Goal: Transaction & Acquisition: Obtain resource

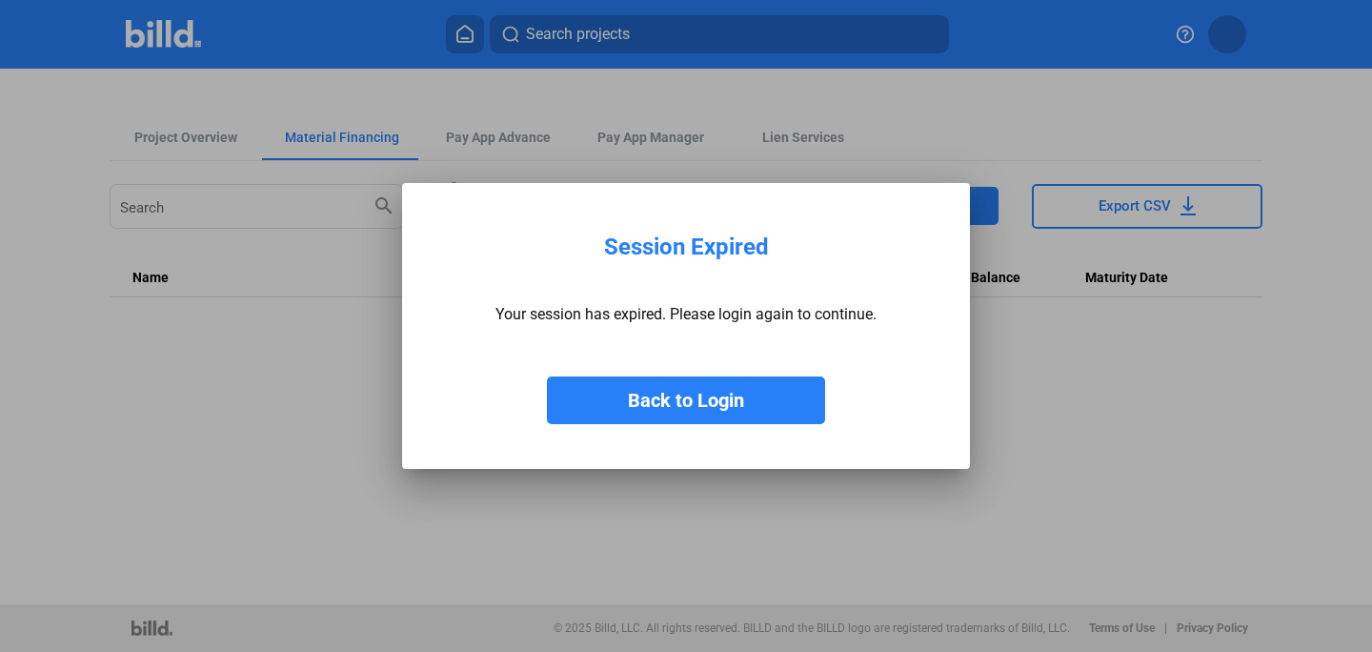
click at [666, 403] on button "Back to Login" at bounding box center [686, 400] width 278 height 48
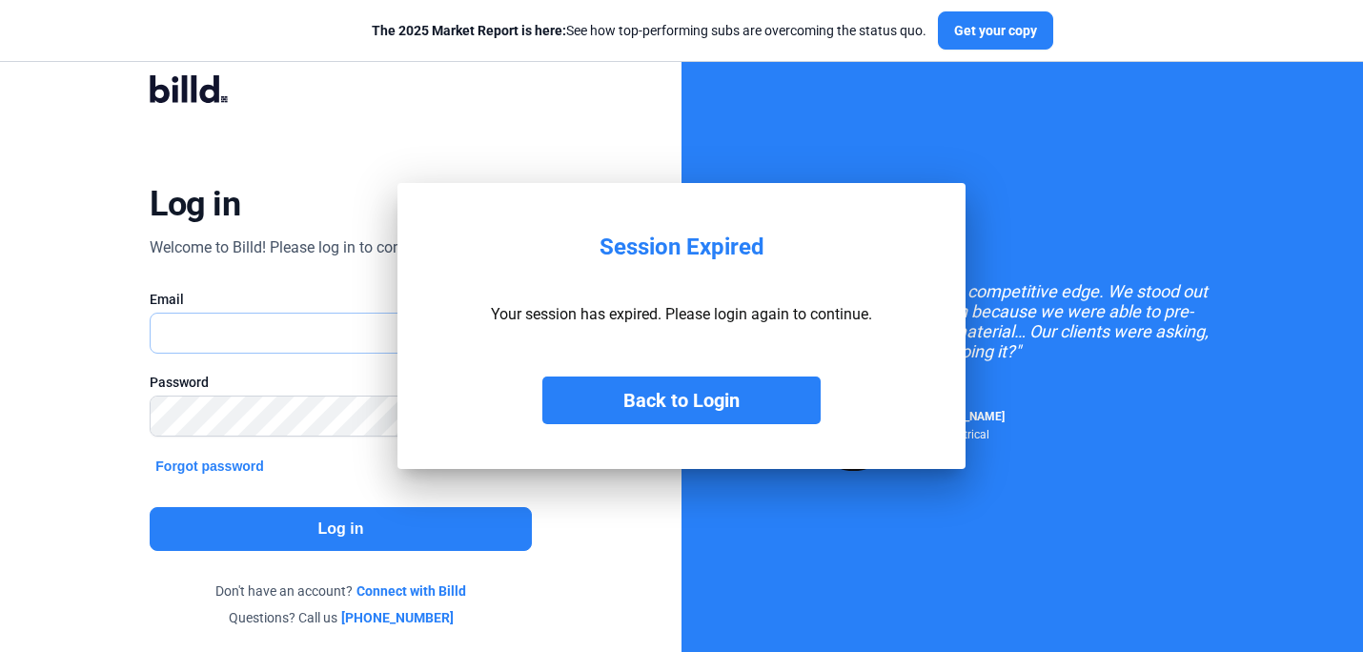
type input "[PERSON_NAME][EMAIL_ADDRESS][DOMAIN_NAME]"
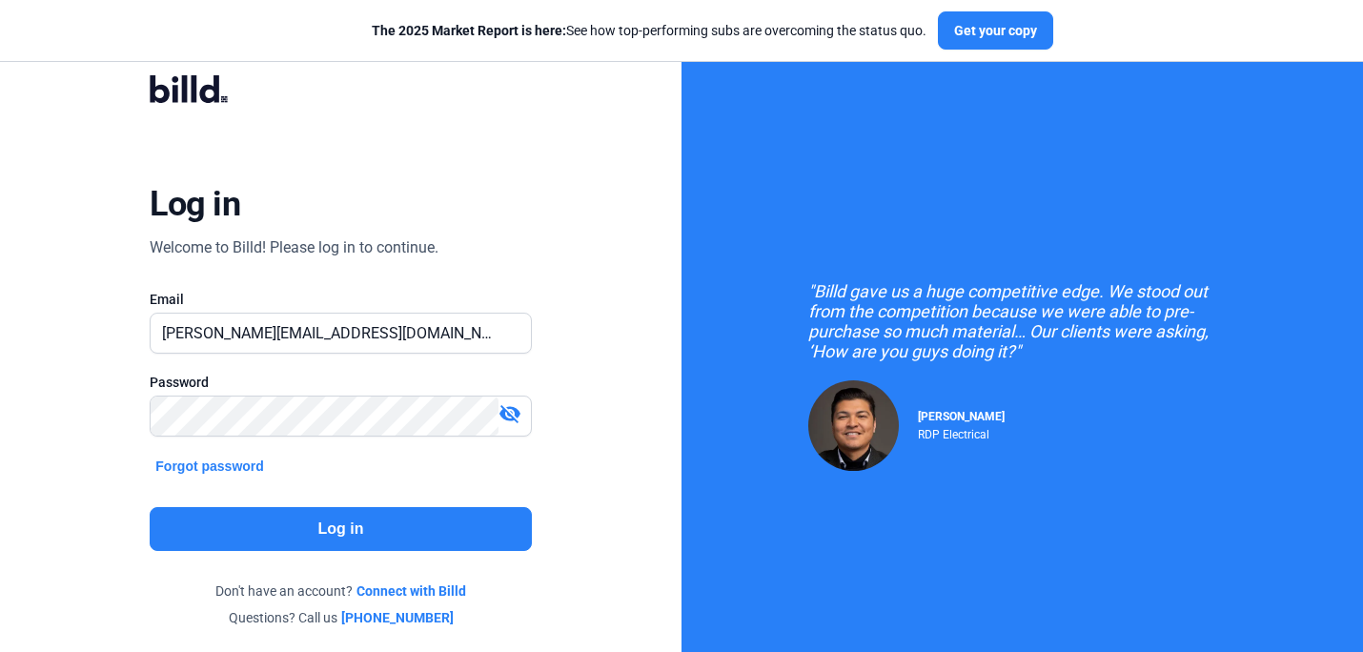
click at [353, 536] on button "Log in" at bounding box center [340, 529] width 381 height 44
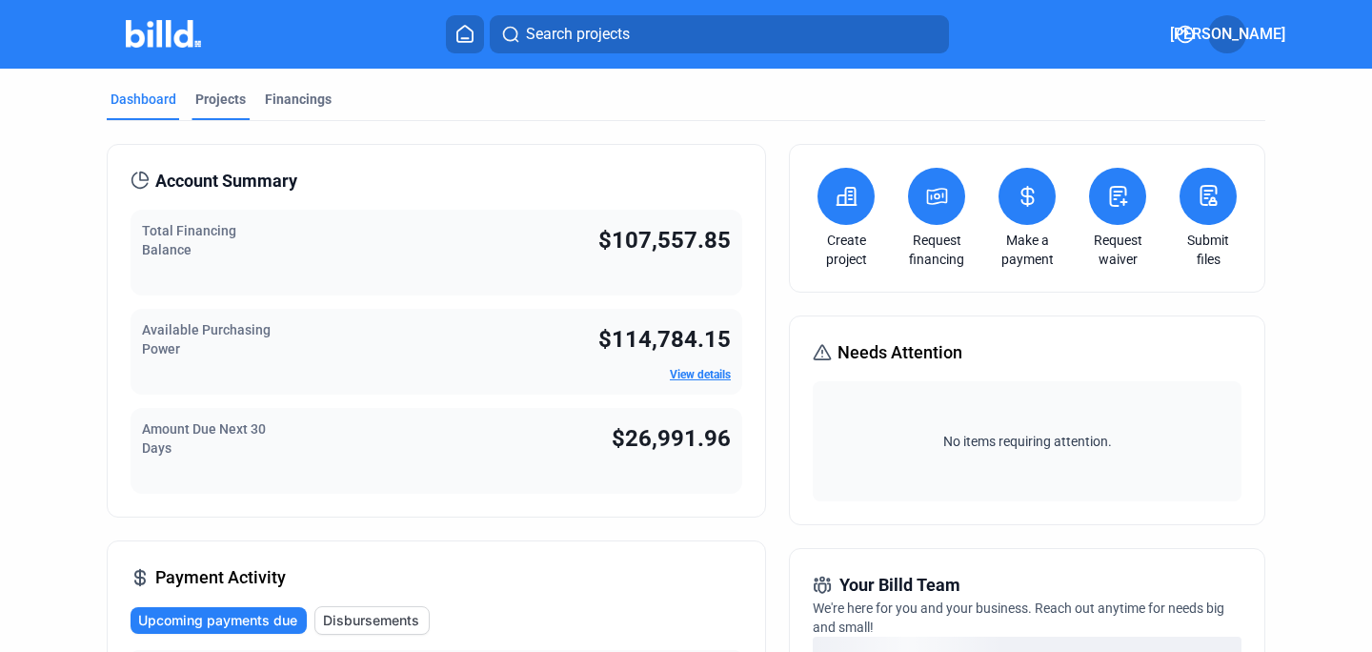
click at [215, 98] on div "Projects" at bounding box center [220, 99] width 51 height 19
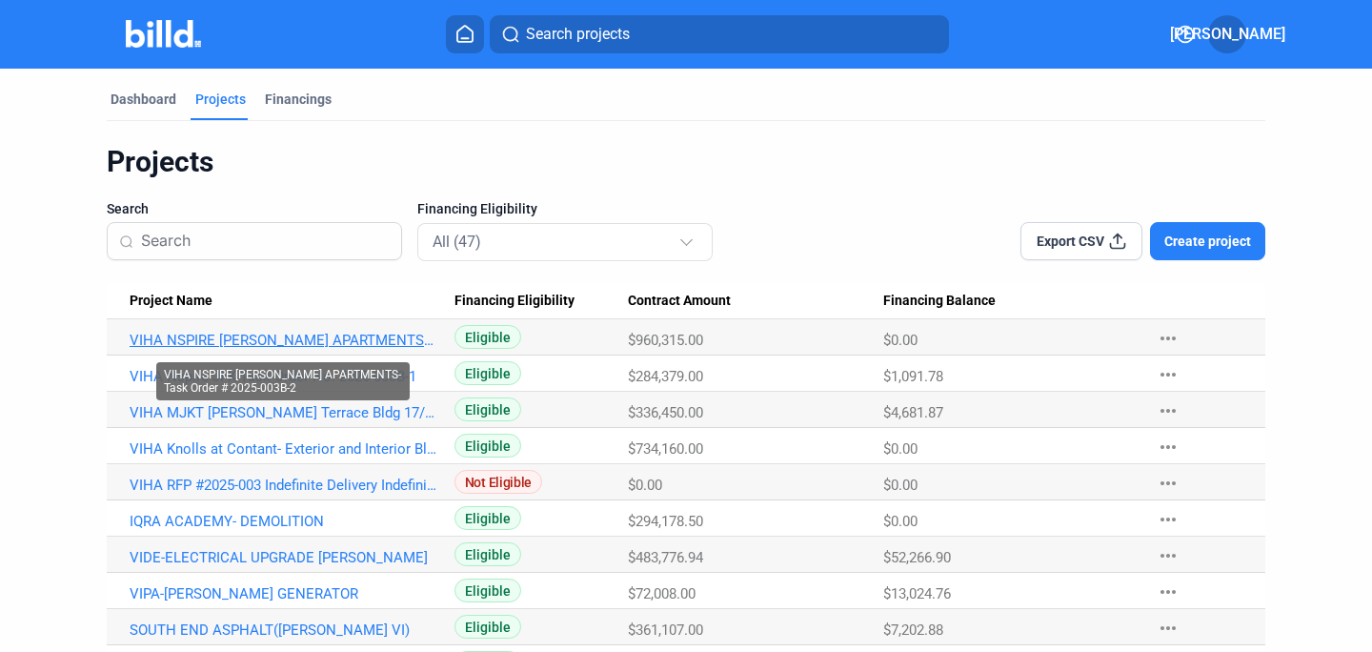
click at [270, 339] on link "VIHA NSPIRE [PERSON_NAME] APARTMENTS-Task Order # 2025-003B-2" at bounding box center [284, 340] width 308 height 17
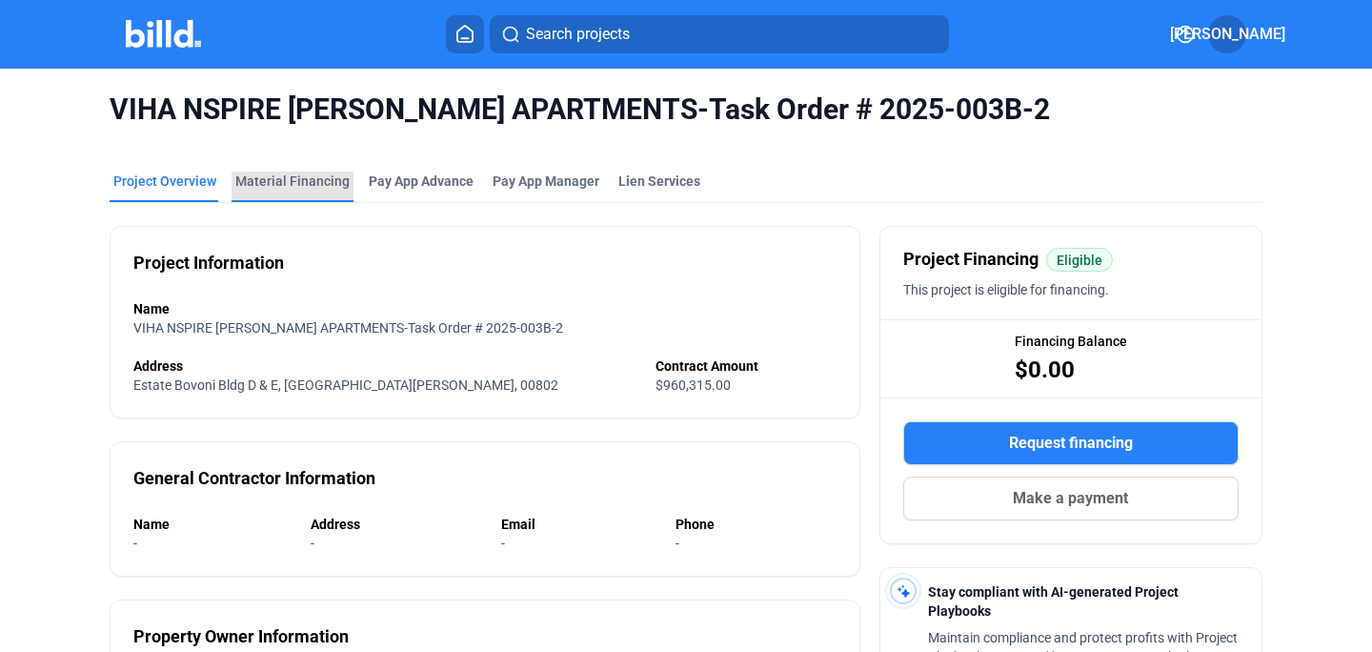
click at [323, 177] on div "Material Financing" at bounding box center [292, 181] width 114 height 19
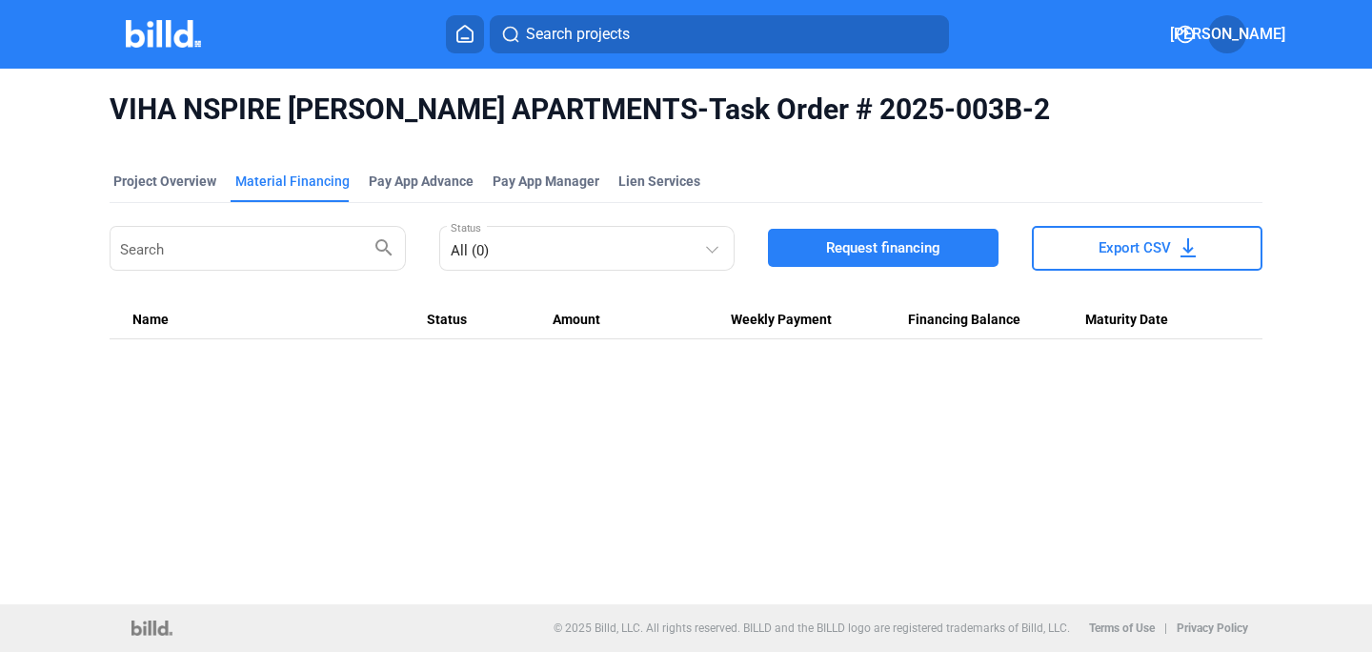
click at [868, 254] on span "Request financing" at bounding box center [883, 247] width 114 height 19
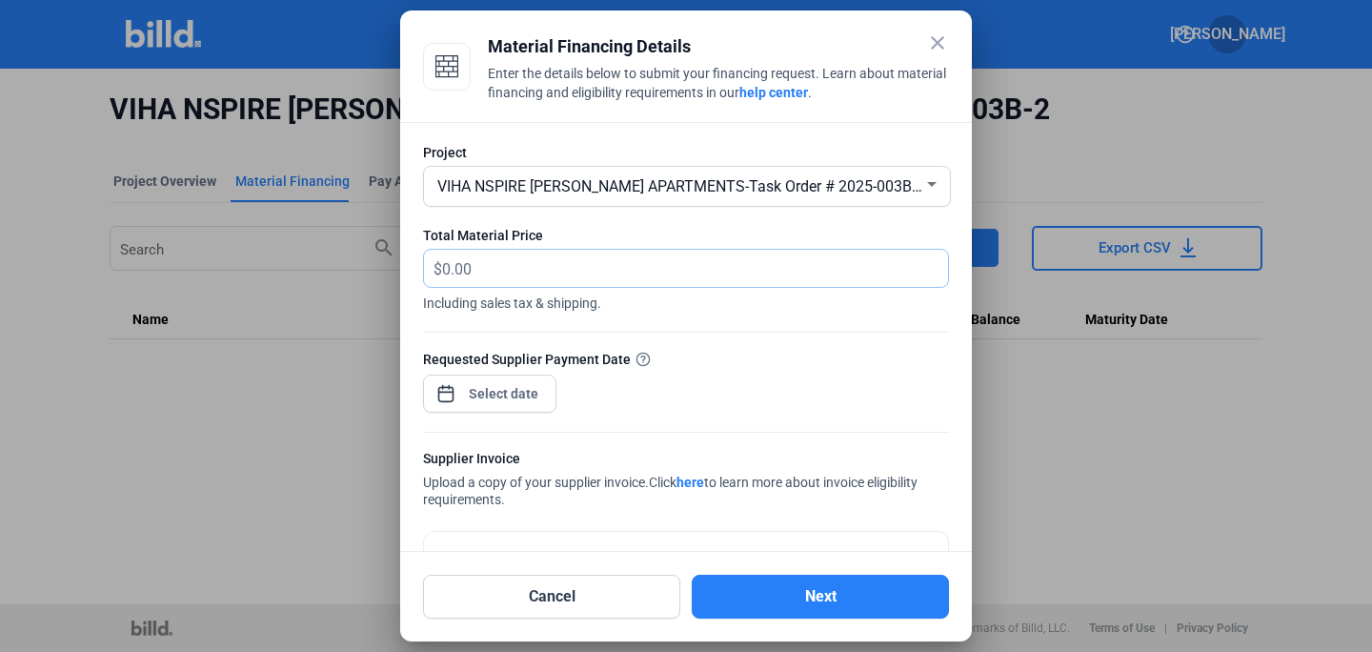
click at [450, 263] on input "text" at bounding box center [684, 268] width 484 height 37
paste input "2,368.85"
type input "2,368.85"
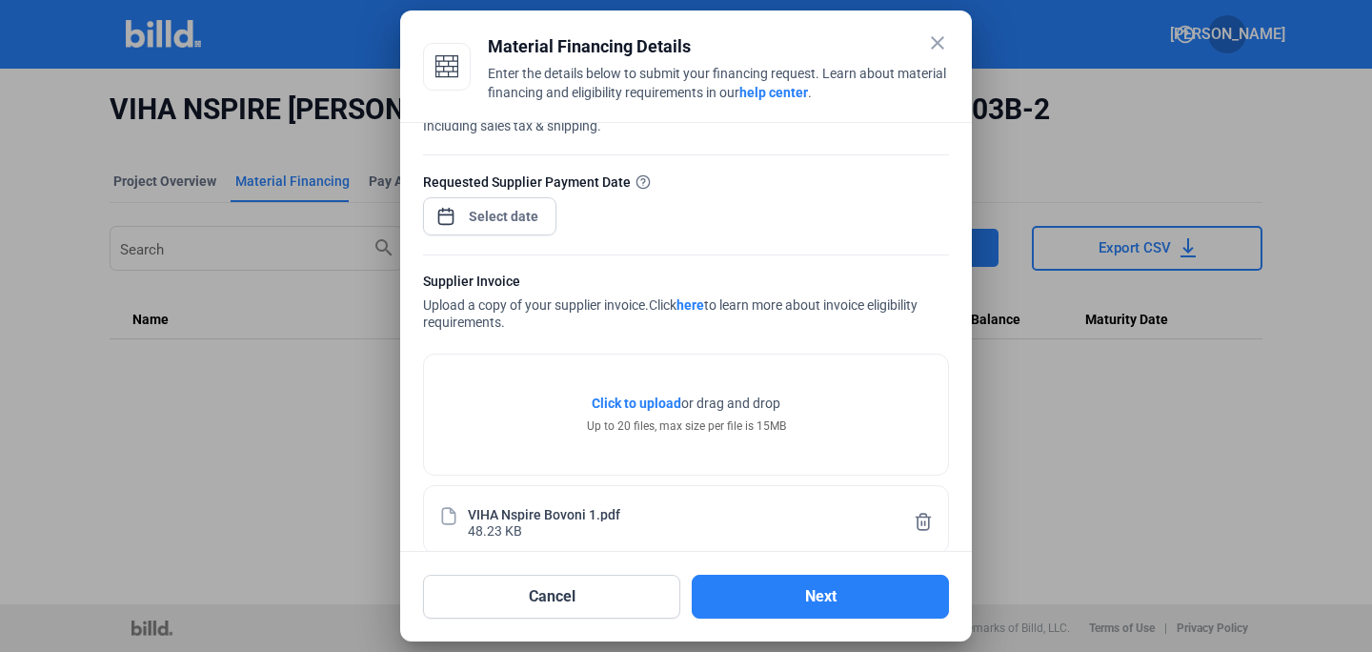
scroll to position [203, 0]
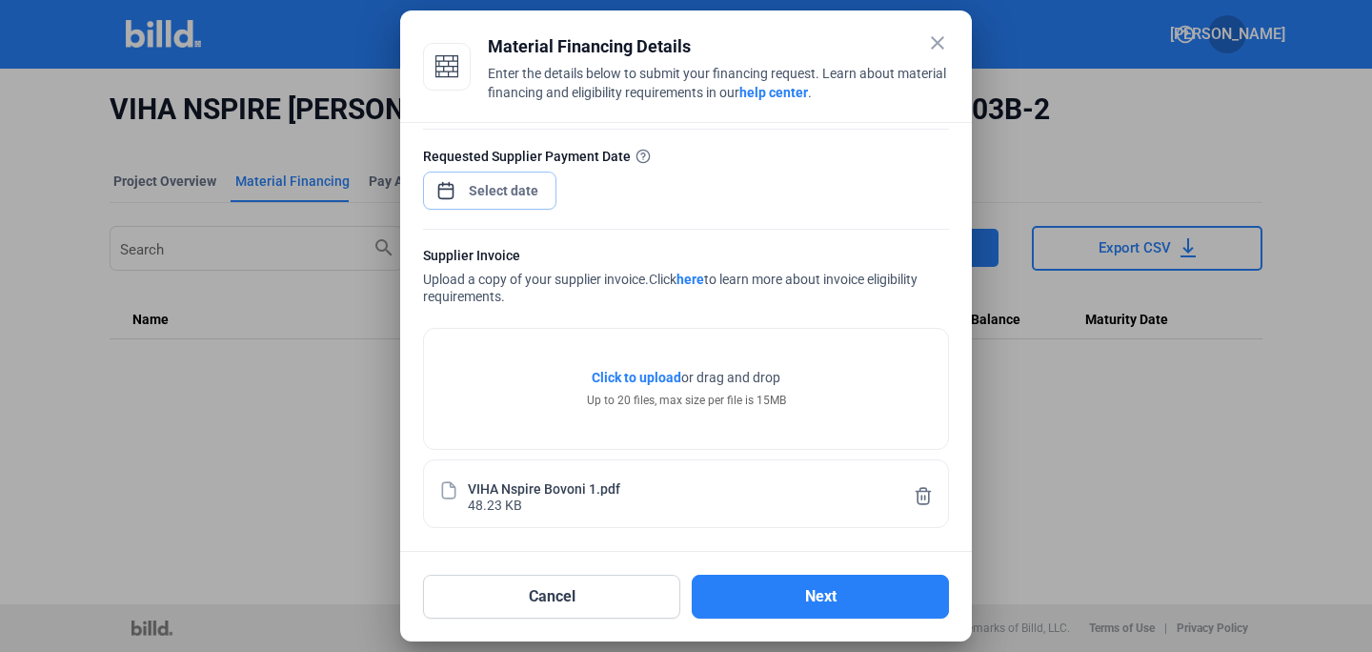
click at [448, 195] on span "Open calendar" at bounding box center [446, 181] width 46 height 46
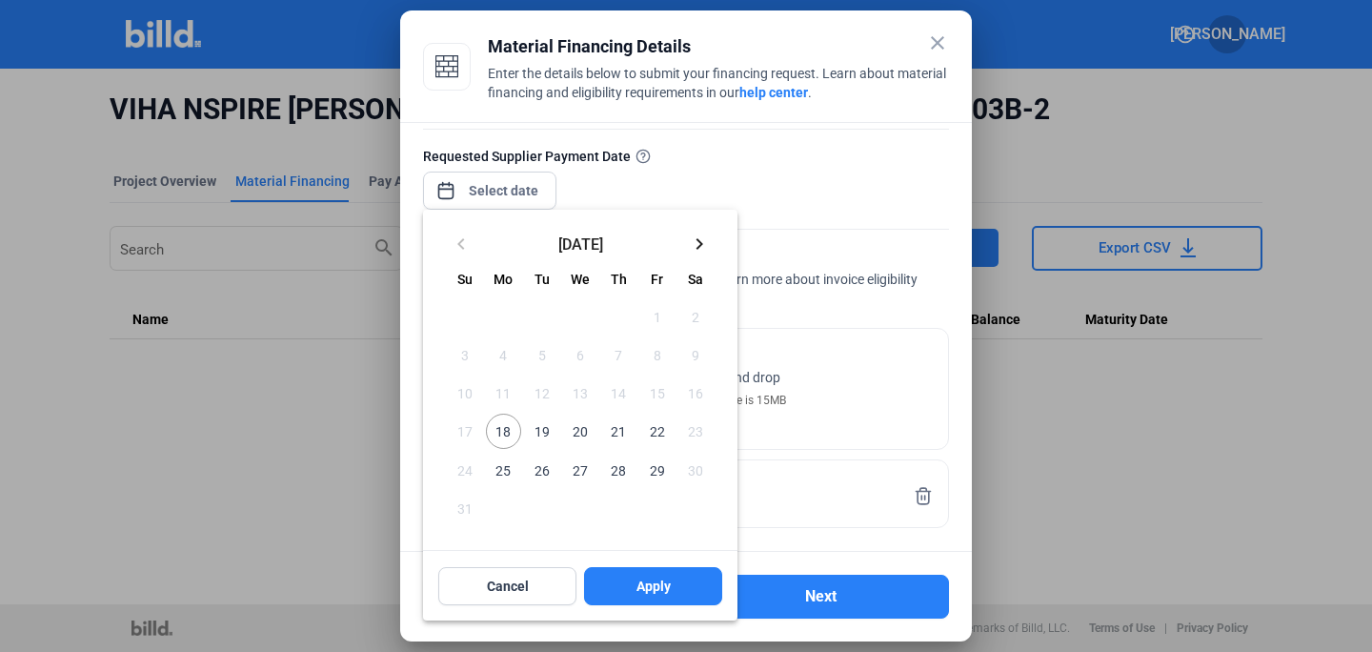
click at [508, 435] on span "18" at bounding box center [503, 431] width 34 height 34
click at [665, 582] on span "Apply" at bounding box center [654, 586] width 34 height 19
type input "[DATE]"
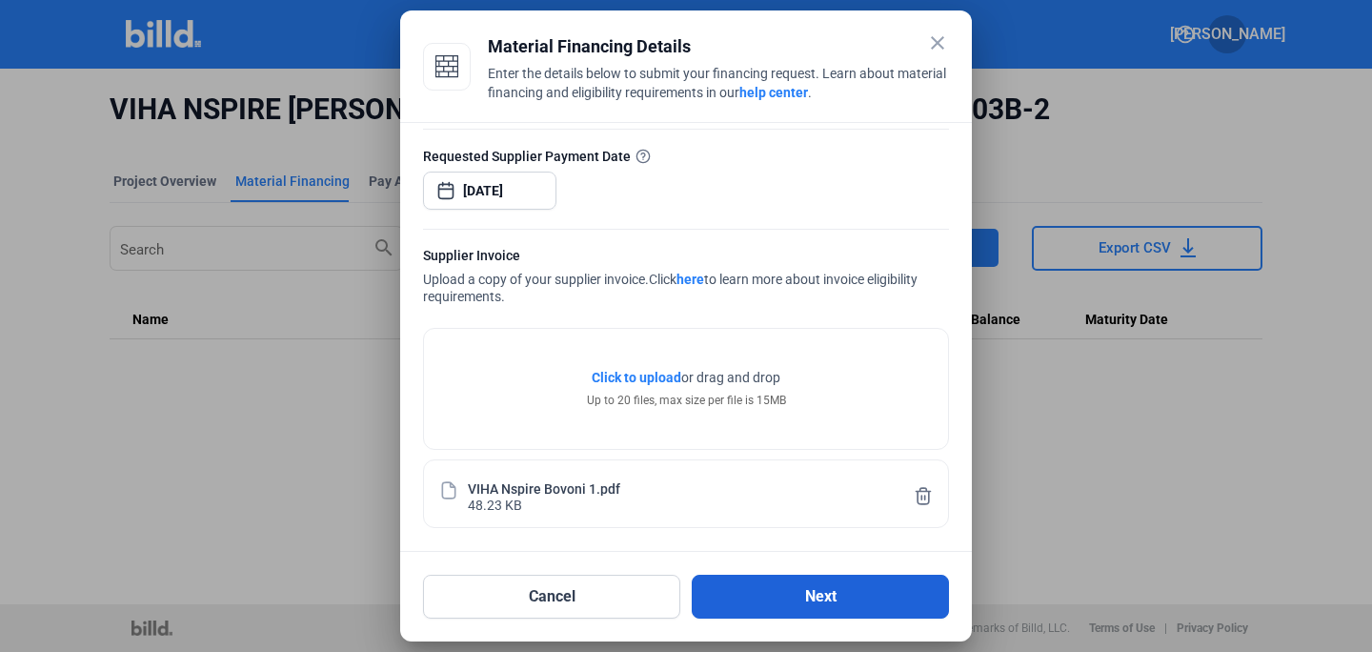
click at [836, 597] on button "Next" at bounding box center [820, 597] width 257 height 44
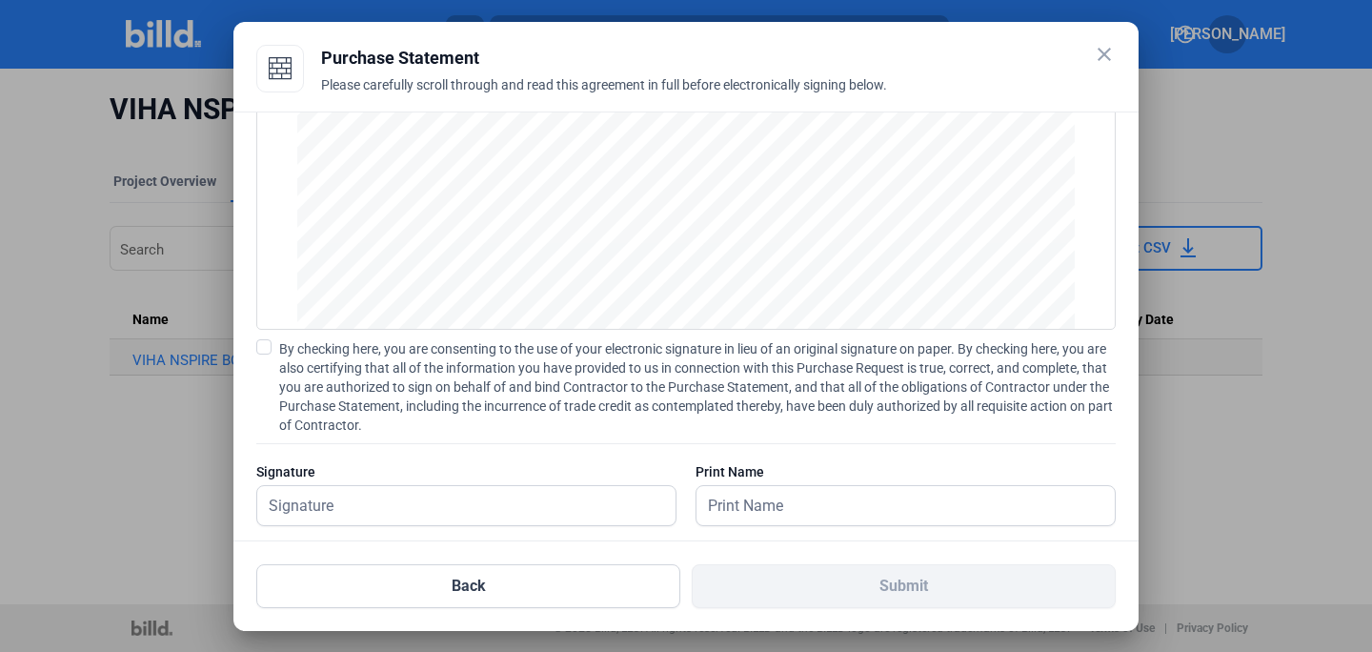
scroll to position [171, 0]
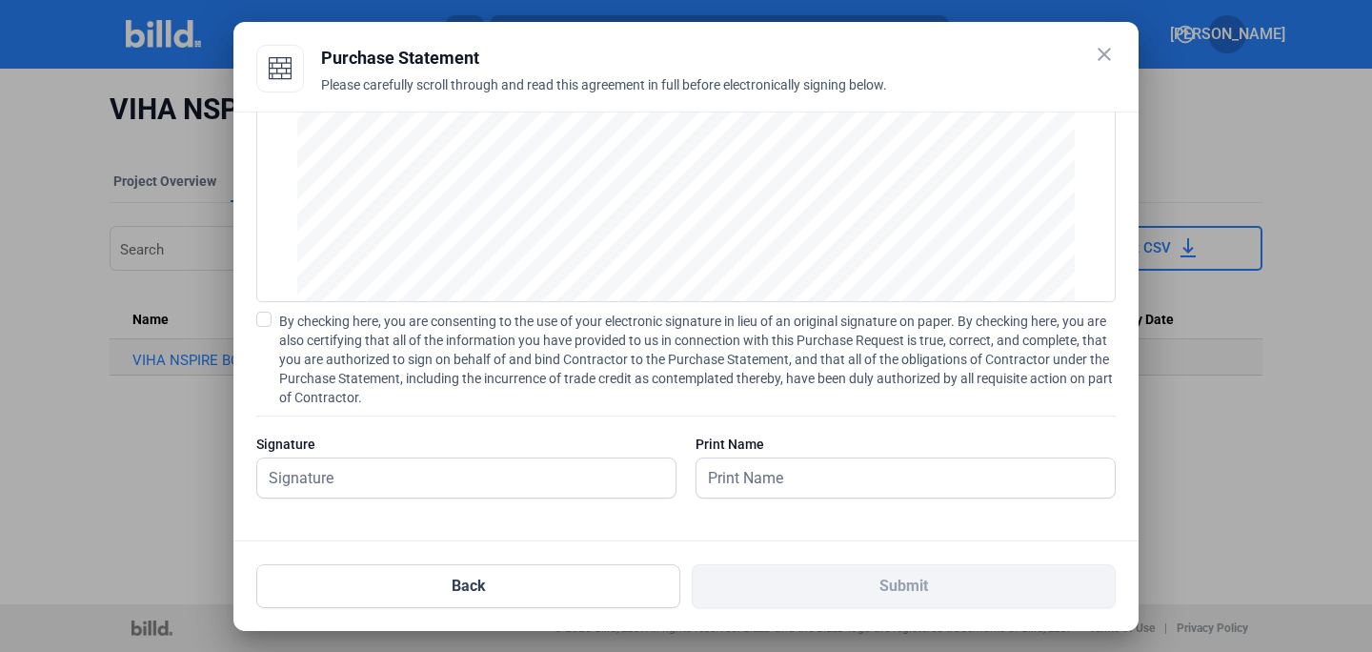
click at [250, 477] on div "PURCHASE STATEMENT This PURCHASE STATEMENT is being executed and delivered purs…" at bounding box center [685, 327] width 905 height 430
click at [261, 475] on input "text" at bounding box center [466, 477] width 418 height 39
click at [266, 323] on span at bounding box center [263, 319] width 15 height 15
click at [0, 0] on input "By checking here, you are consenting to the use of your electronic signature in…" at bounding box center [0, 0] width 0 height 0
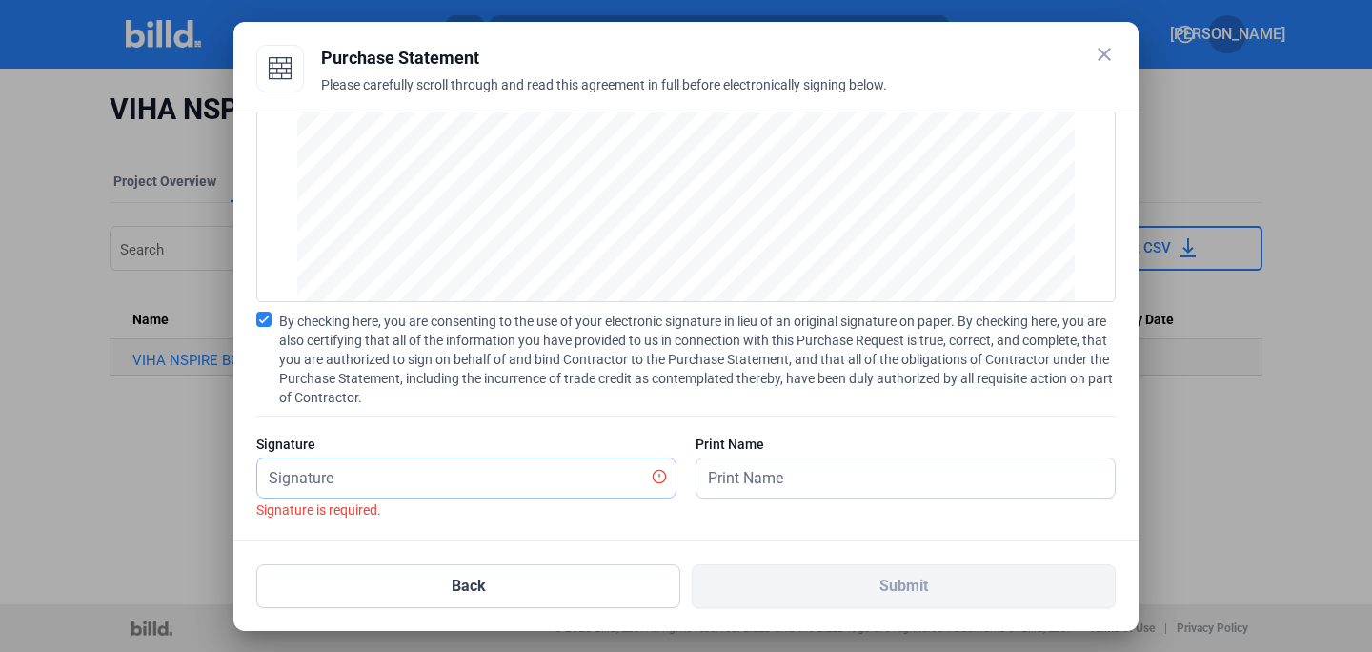
click at [349, 487] on input "text" at bounding box center [455, 477] width 397 height 39
type input "[PERSON_NAME]"
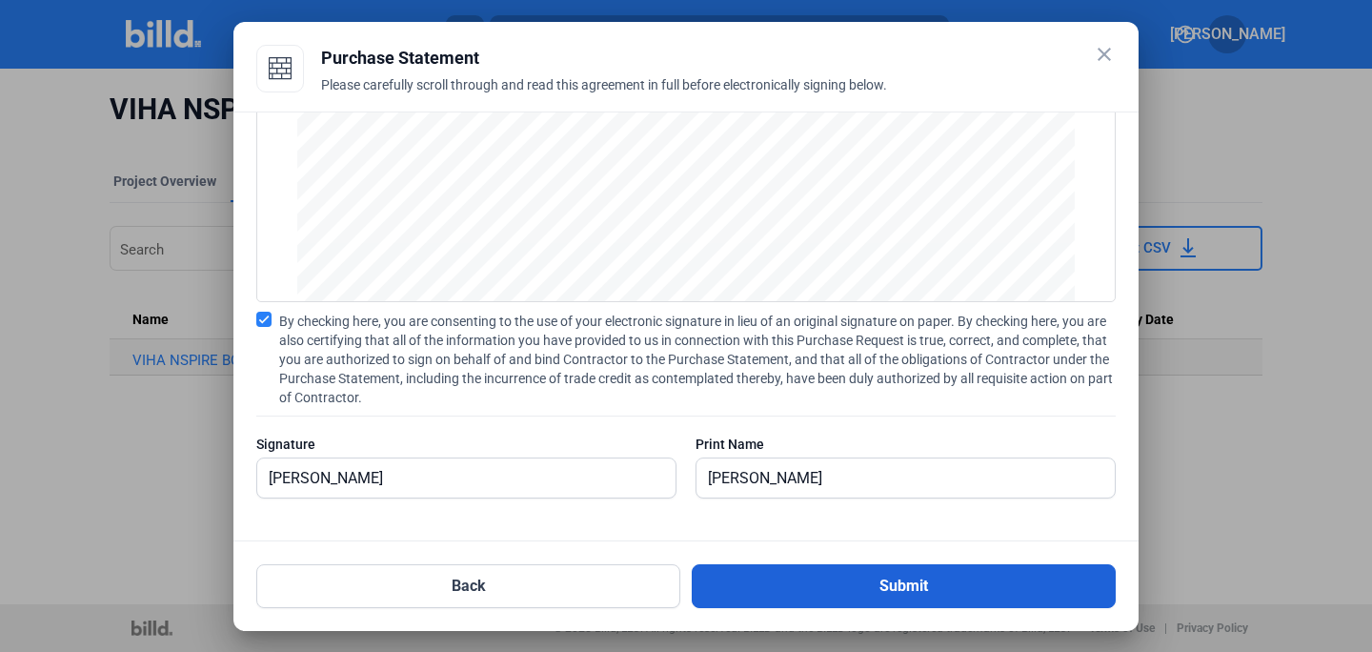
click at [860, 574] on button "Submit" at bounding box center [904, 586] width 424 height 44
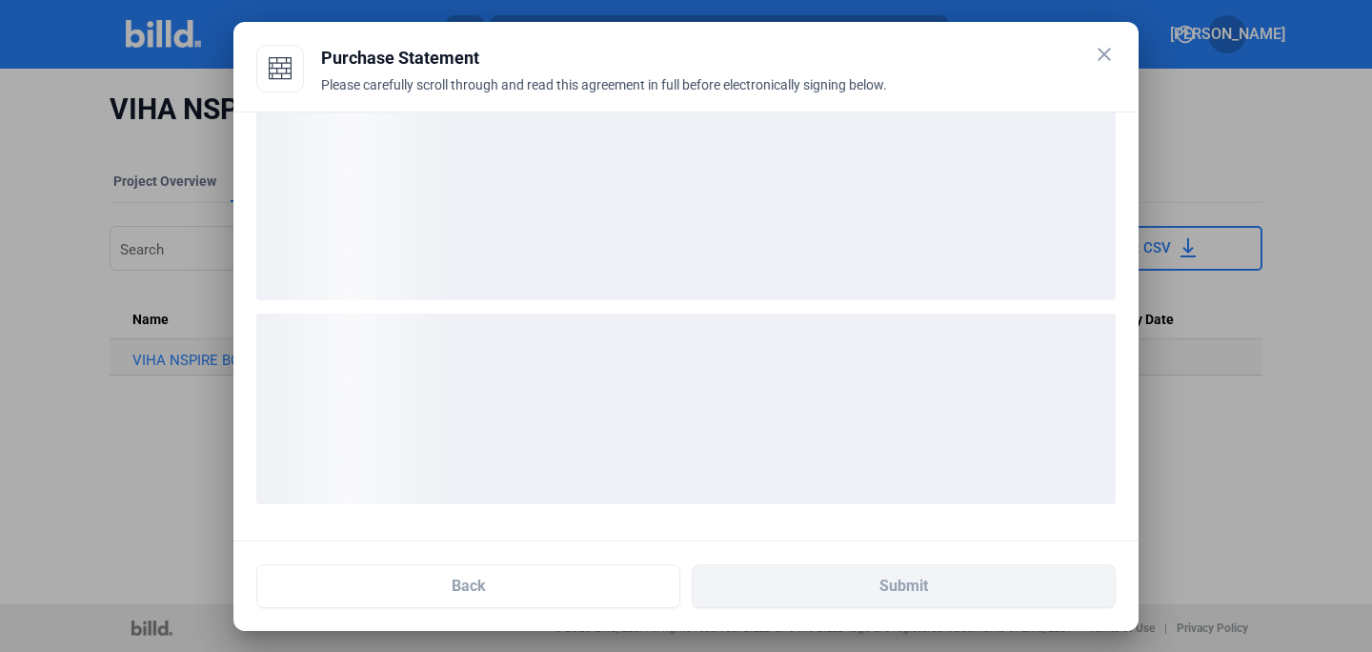
scroll to position [23, 0]
